Goal: Find specific page/section

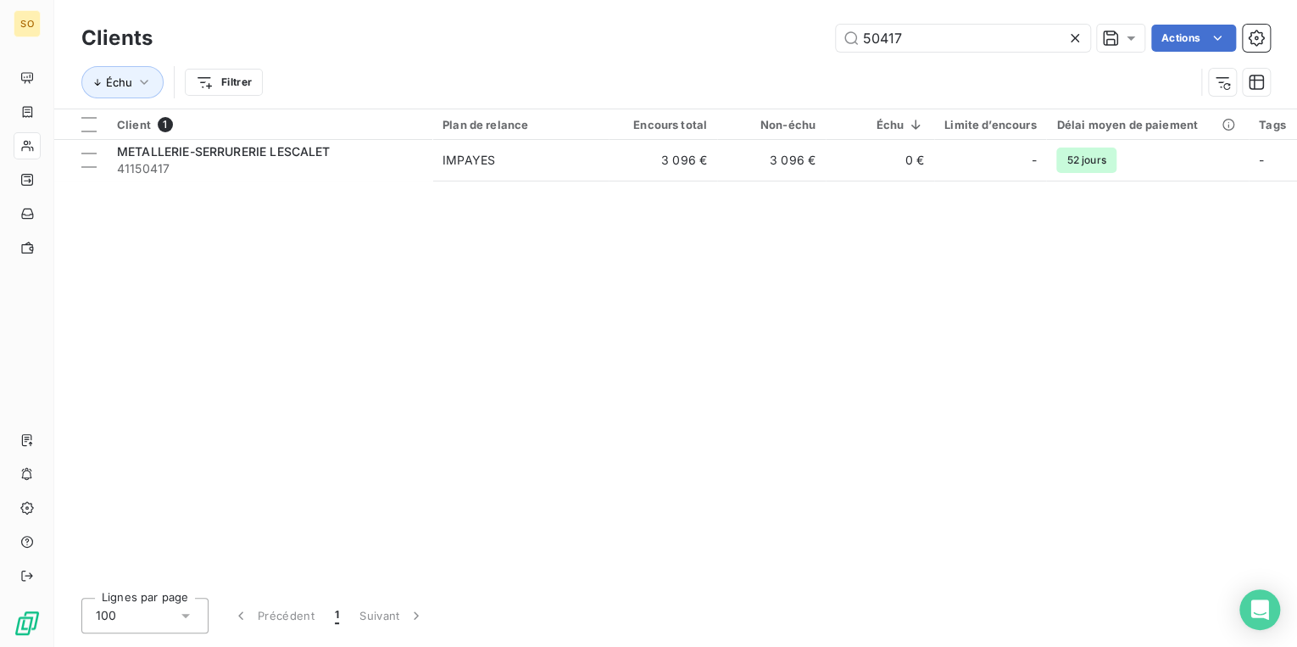
drag, startPoint x: 859, startPoint y: 36, endPoint x: 1088, endPoint y: -41, distance: 242.3
click at [1088, 0] on html "SO Clients 50417 Actions Échu Filtrer Client 1 Plan de relance Encours total No…" at bounding box center [648, 323] width 1297 height 647
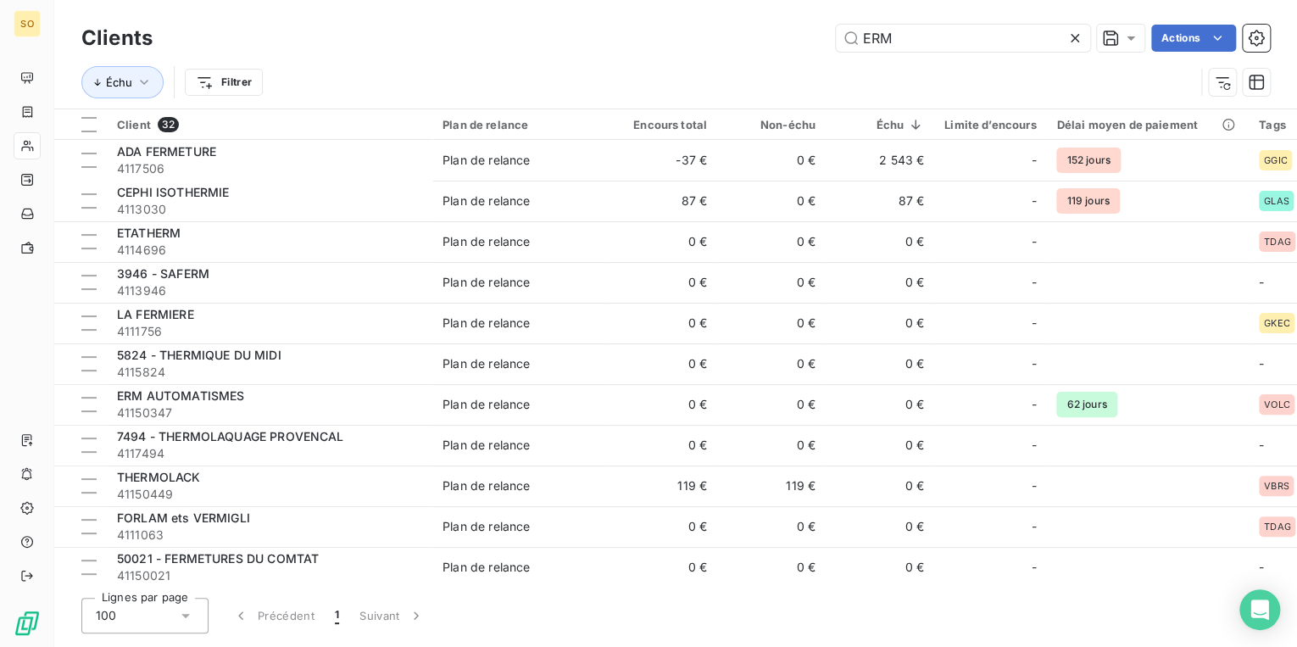
type input "ERM"
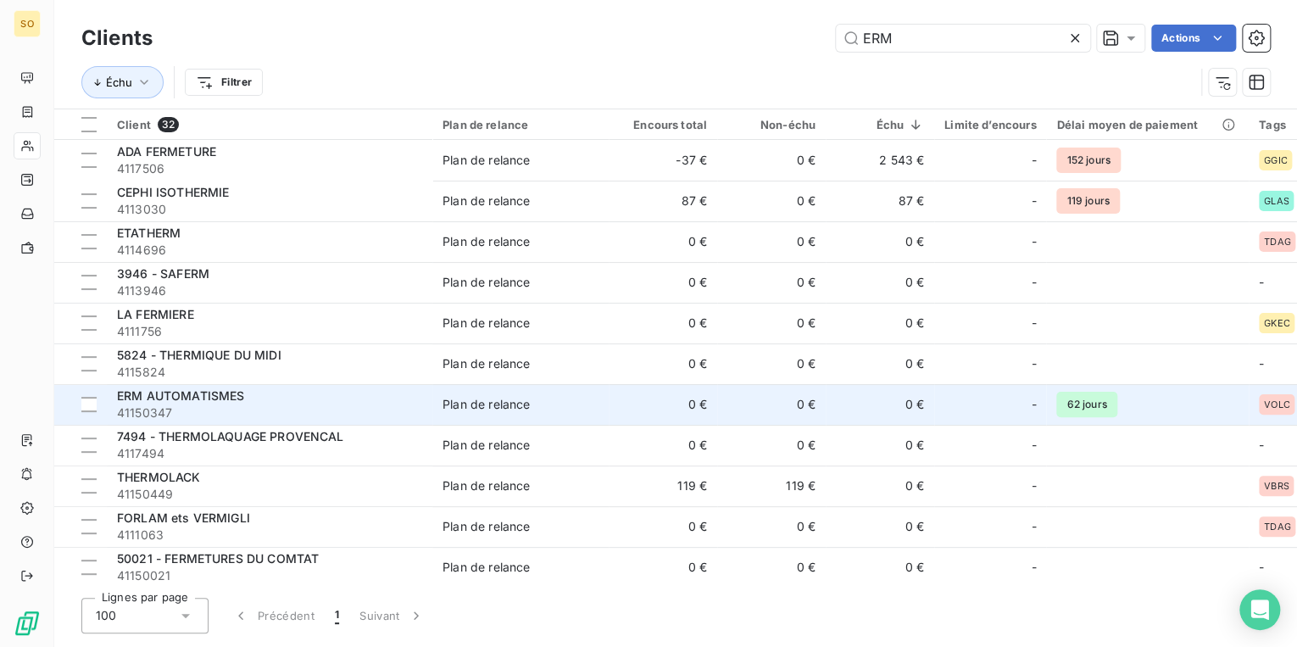
click at [443, 403] on div "Plan de relance" at bounding box center [486, 404] width 87 height 17
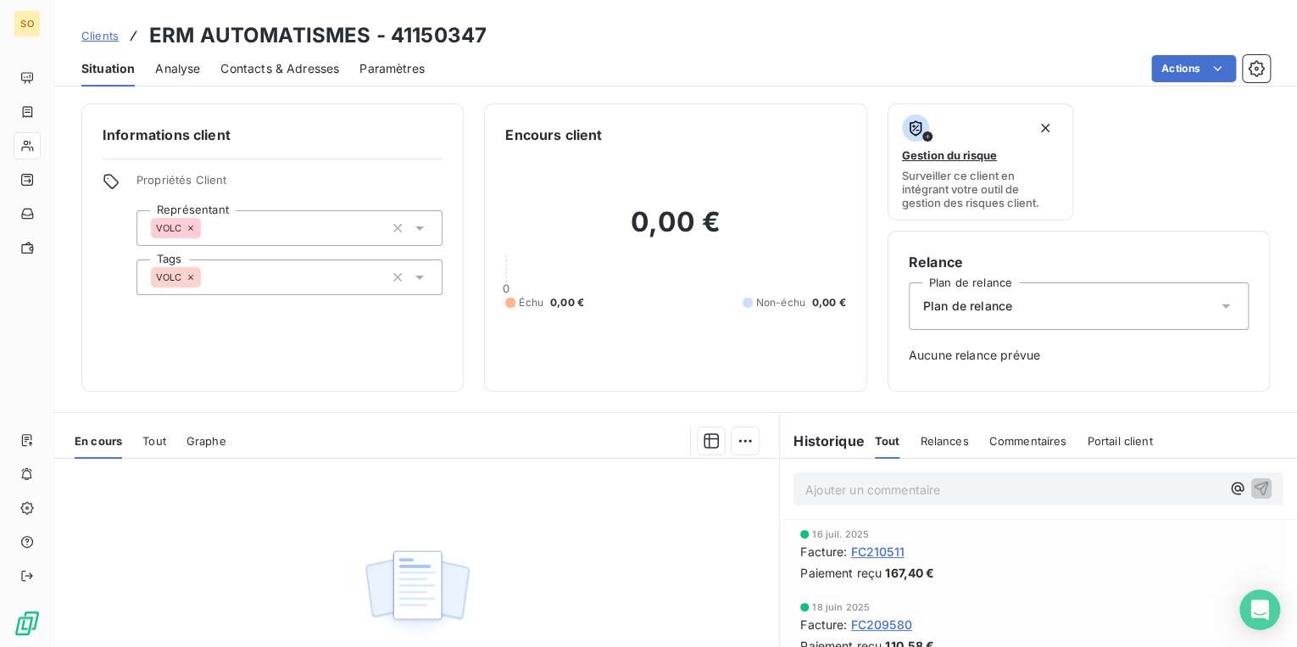
click at [292, 63] on span "Contacts & Adresses" at bounding box center [279, 68] width 119 height 17
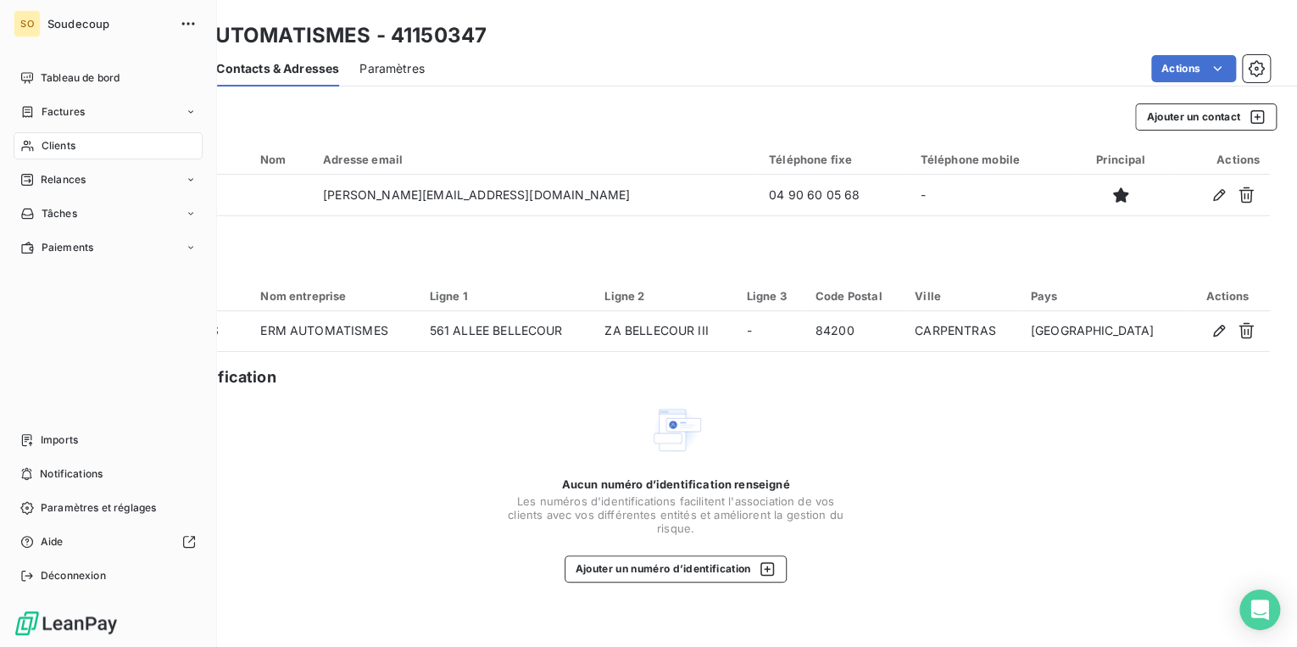
click at [61, 139] on span "Clients" at bounding box center [59, 145] width 34 height 15
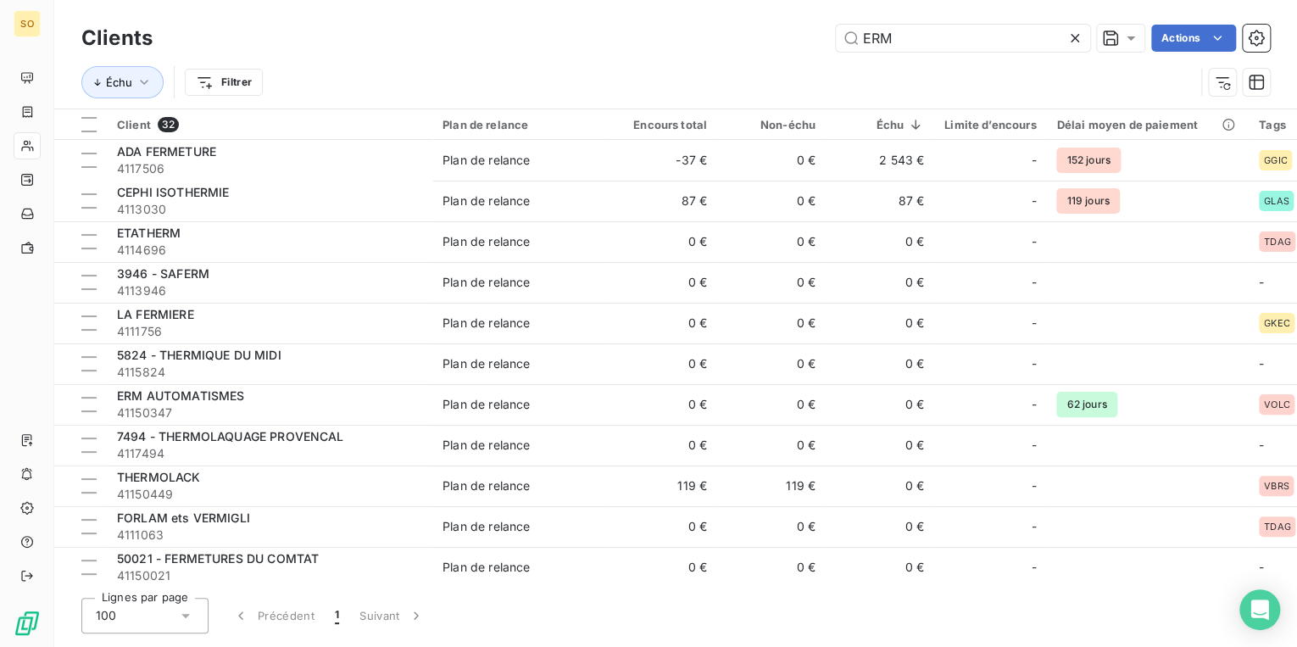
click at [1081, 37] on icon at bounding box center [1074, 38] width 17 height 17
